Goal: Task Accomplishment & Management: Manage account settings

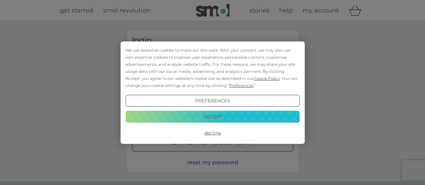
type input "[PERSON_NAME][EMAIL_ADDRESS][DOMAIN_NAME]"
click at [218, 117] on button "Accept" at bounding box center [212, 117] width 174 height 12
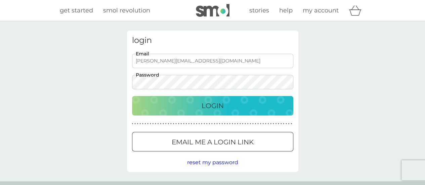
click at [205, 109] on p "Login" at bounding box center [213, 105] width 22 height 11
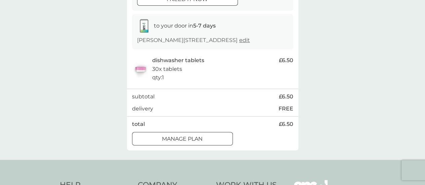
scroll to position [105, 0]
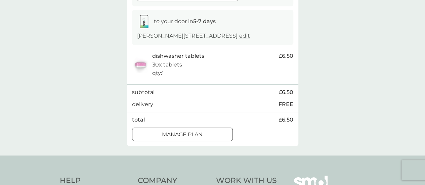
click at [206, 139] on div "Manage plan" at bounding box center [182, 134] width 100 height 9
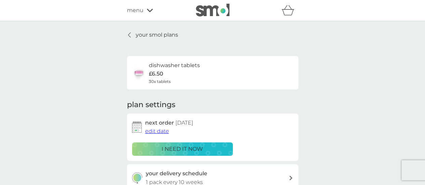
click at [159, 131] on span "edit date" at bounding box center [157, 131] width 24 height 6
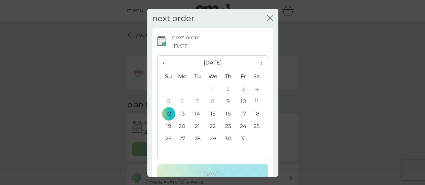
click at [256, 63] on span "›" at bounding box center [259, 63] width 7 height 14
click at [182, 88] on td "1" at bounding box center [182, 89] width 15 height 12
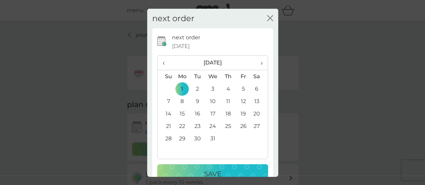
click at [199, 169] on div "Save" at bounding box center [212, 174] width 97 height 11
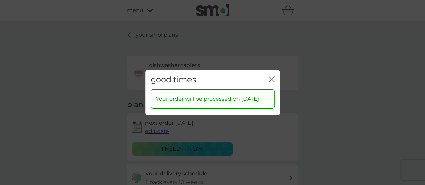
click at [270, 80] on icon "close" at bounding box center [272, 79] width 6 height 6
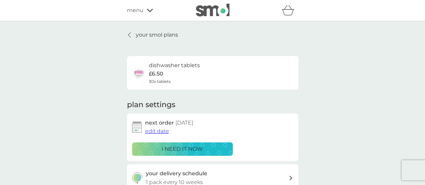
click at [144, 35] on p "your smol plans" at bounding box center [157, 35] width 42 height 9
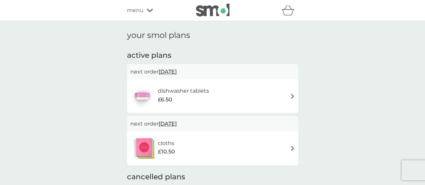
click at [175, 125] on span "[DATE]" at bounding box center [168, 123] width 18 height 13
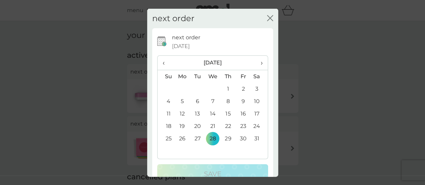
click at [256, 65] on span "›" at bounding box center [259, 63] width 7 height 14
click at [268, 17] on icon "close" at bounding box center [269, 17] width 3 height 5
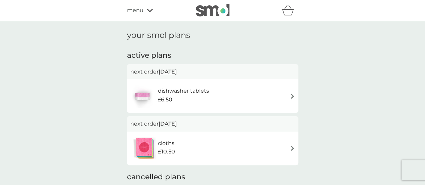
click at [175, 144] on div "cloths £10.50" at bounding box center [170, 148] width 24 height 19
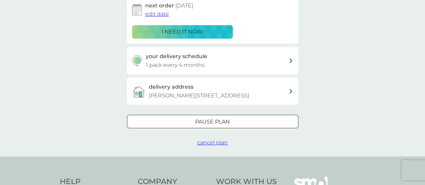
scroll to position [120, 0]
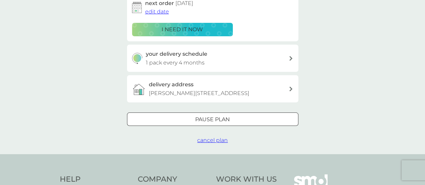
click at [212, 121] on div at bounding box center [213, 119] width 24 height 7
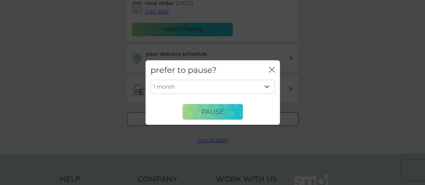
click at [265, 88] on select "1 month 2 months 3 months 4 months 5 months 6 months" at bounding box center [213, 87] width 124 height 14
click at [268, 69] on div "prefer to pause? close" at bounding box center [213, 70] width 134 height 20
click at [271, 69] on icon "close" at bounding box center [272, 70] width 6 height 6
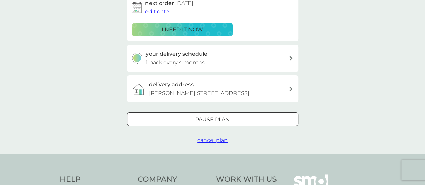
click at [207, 139] on span "cancel plan" at bounding box center [212, 140] width 31 height 6
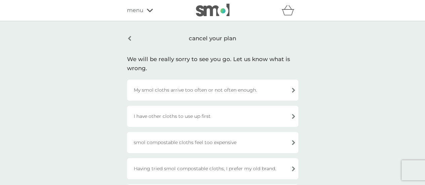
click at [296, 117] on div "I have other cloths to use up first" at bounding box center [212, 116] width 171 height 21
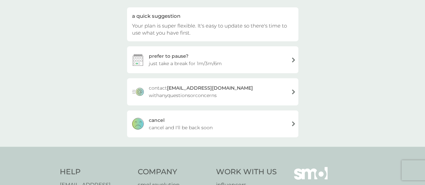
scroll to position [65, 0]
click at [184, 129] on span "cancel and I'll be back soon" at bounding box center [181, 126] width 64 height 7
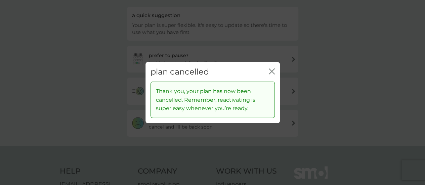
click at [272, 70] on icon "close" at bounding box center [272, 71] width 6 height 6
